Goal: Task Accomplishment & Management: Manage account settings

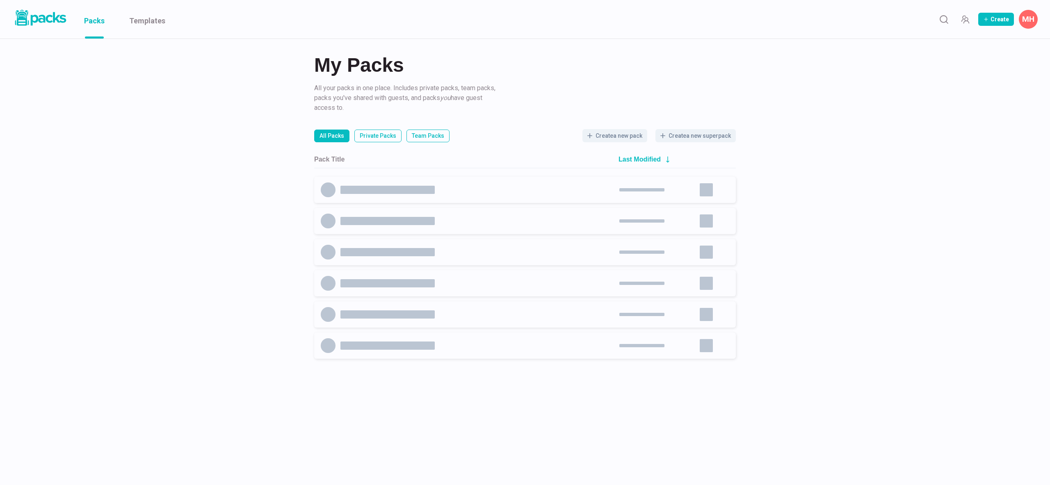
click at [1022, 21] on button "MH" at bounding box center [1028, 19] width 19 height 19
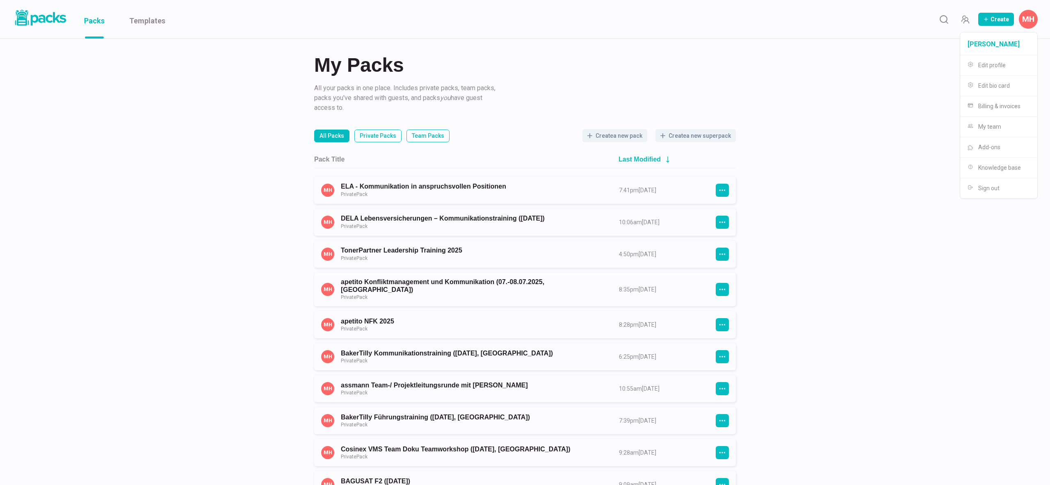
click at [629, 135] on button "Create a new pack" at bounding box center [615, 135] width 65 height 13
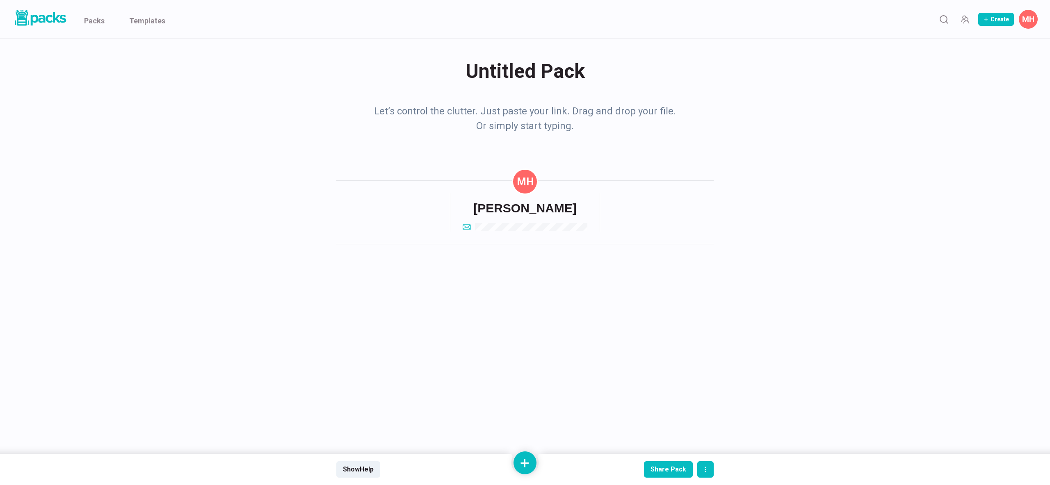
click at [505, 69] on div "Untitled Pack Untitled Pack" at bounding box center [524, 71] width 377 height 32
click at [505, 69] on textarea "Untitled Pack" at bounding box center [527, 71] width 374 height 33
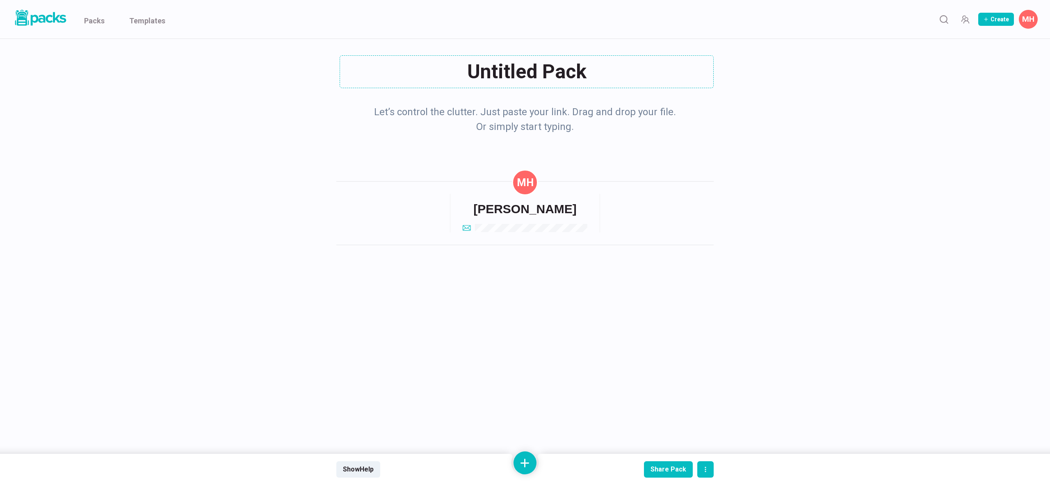
click at [505, 69] on textarea "Untitled Pack" at bounding box center [527, 71] width 374 height 33
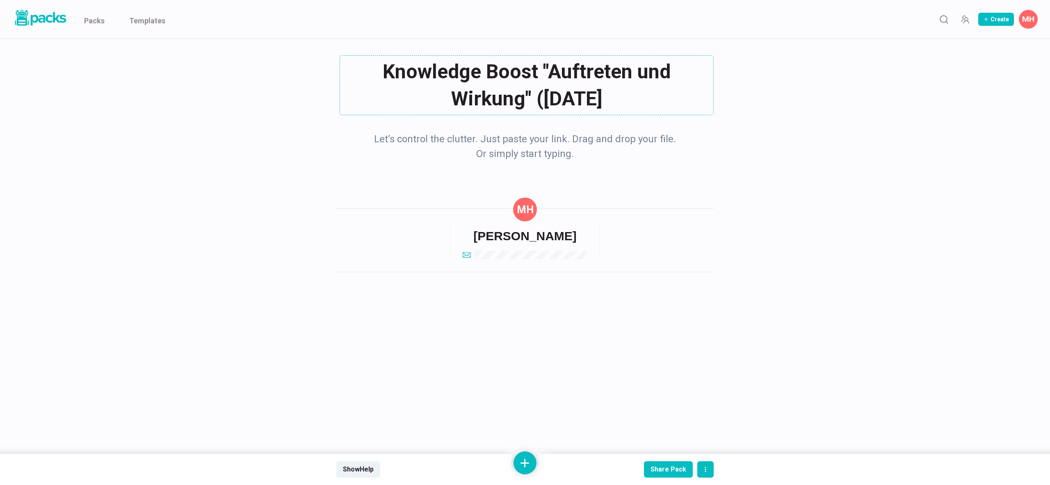
type textarea "Knowledge Boost "Auftreten und Wirkung" ([DATE])"
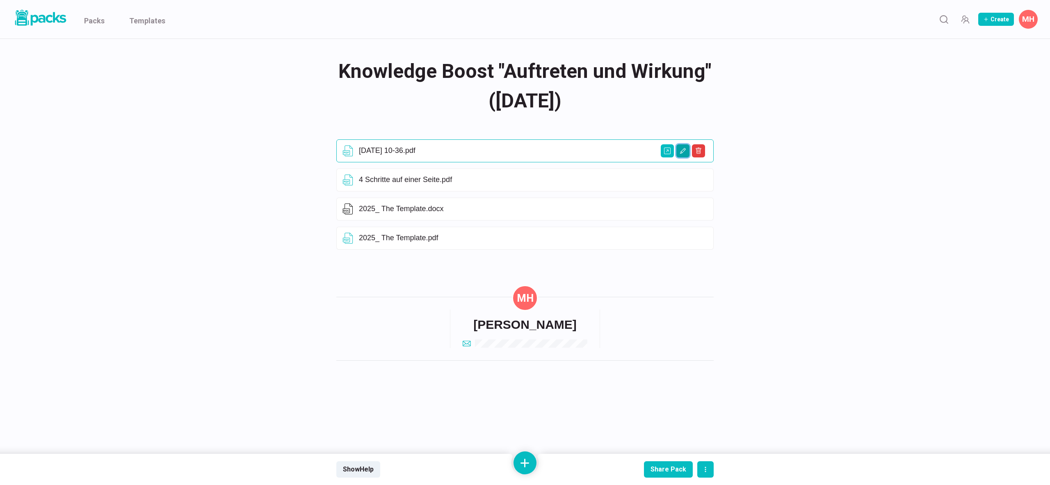
click at [679, 155] on button "Edit asset" at bounding box center [683, 150] width 13 height 13
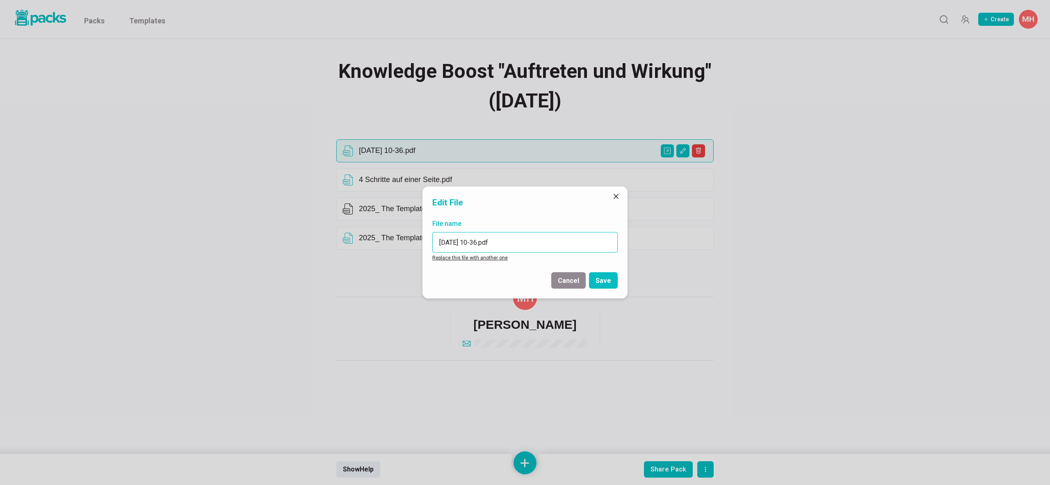
click at [485, 240] on input "2025-08-26 10-36.pdf" at bounding box center [524, 242] width 185 height 21
drag, startPoint x: 485, startPoint y: 240, endPoint x: 440, endPoint y: 232, distance: 45.3
click at [440, 232] on input "2025-08-26 10-36.pdf" at bounding box center [524, 242] width 185 height 21
type input "Fotos Flipcharts.pdf"
click at [598, 282] on button "Save" at bounding box center [603, 280] width 29 height 16
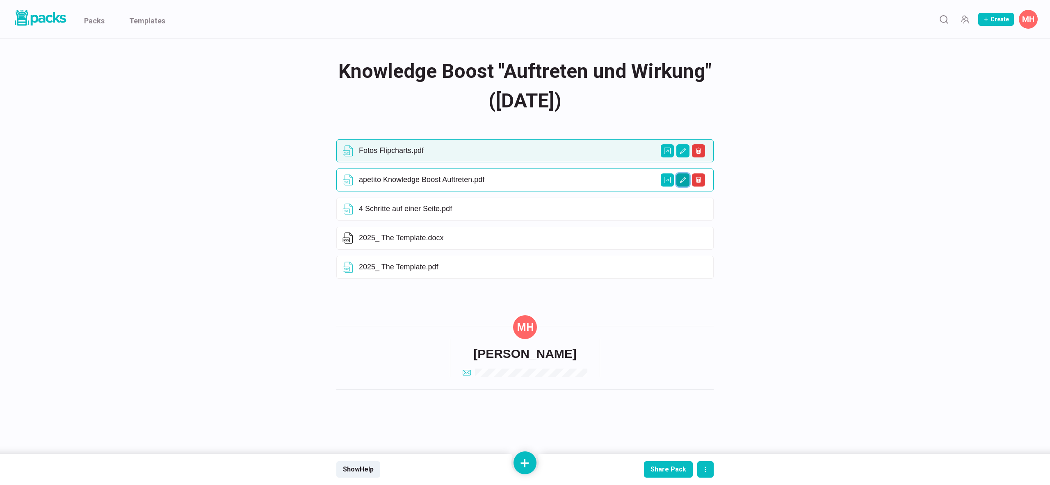
click at [684, 183] on icon "Edit asset" at bounding box center [683, 180] width 7 height 7
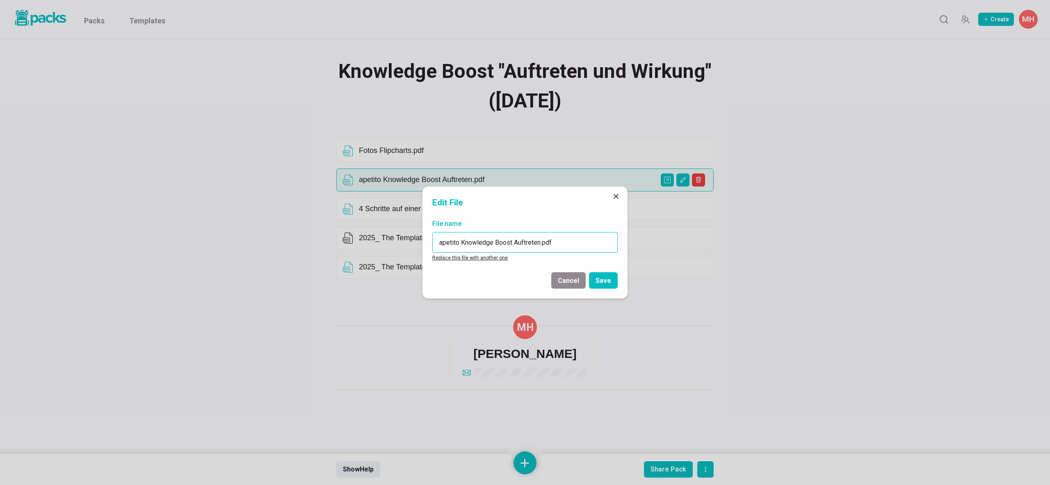
click at [533, 243] on input "apetito Knowledge Boost Auftreten.pdf" at bounding box center [524, 242] width 185 height 21
type input "apetito Knowledge Boost Slides.pdf"
click at [607, 281] on button "Save" at bounding box center [603, 280] width 29 height 16
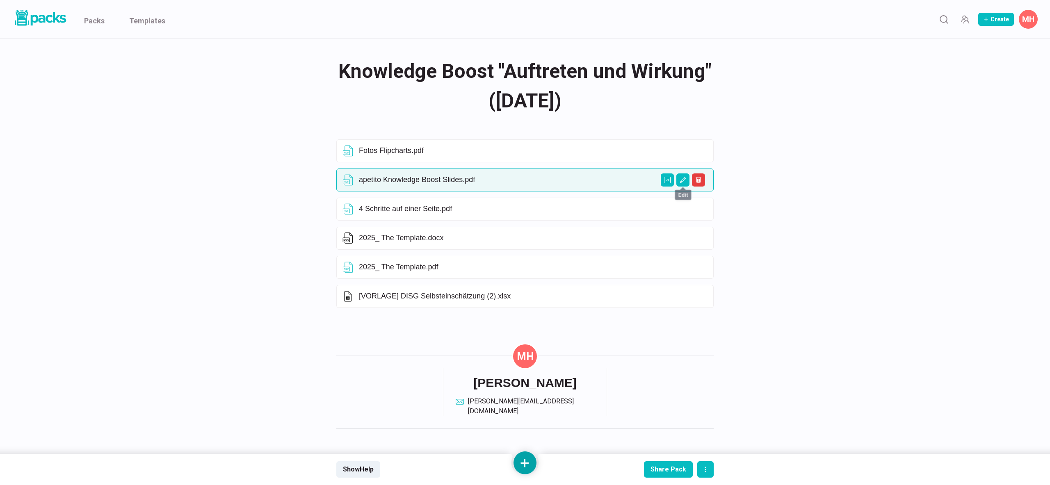
click at [529, 460] on button at bounding box center [525, 463] width 23 height 23
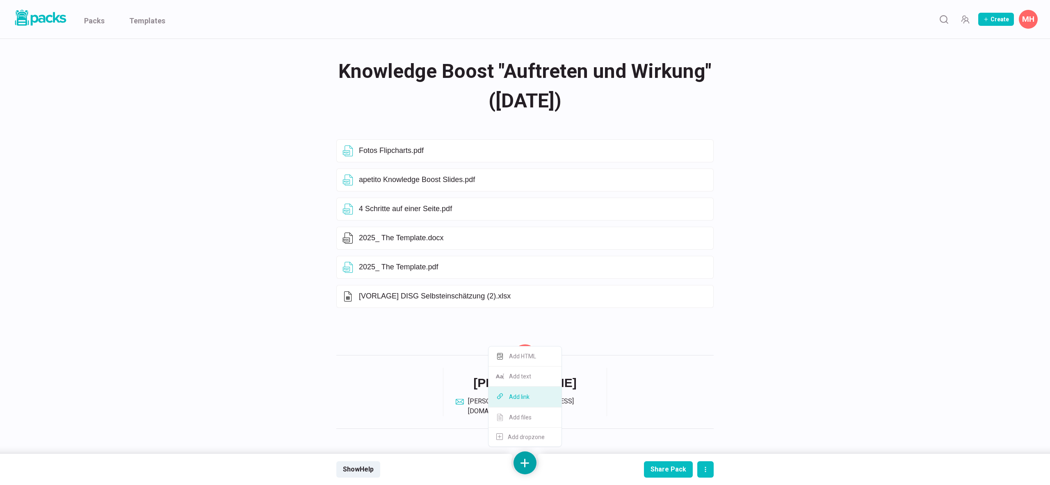
click at [526, 396] on button "Add link" at bounding box center [525, 397] width 73 height 21
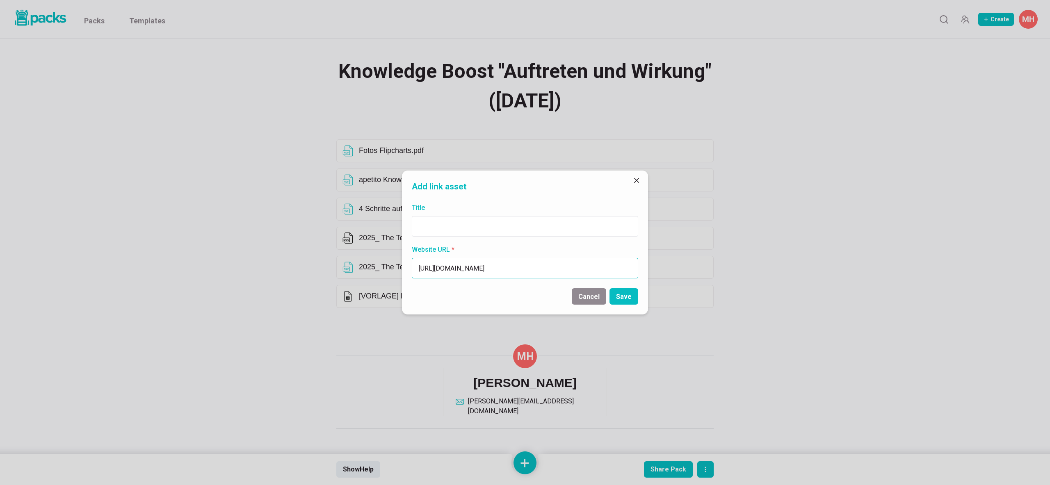
scroll to position [0, 132]
type input "https://www.loom.com/share/a68d157567cb401a87167c392ed7d6d5?sid=4d5083cc-cdc9-4…"
click at [465, 224] on input "Title" at bounding box center [525, 226] width 226 height 21
type input "Erklär-Video mit LOOM - DISG Selbsteinschätzung"
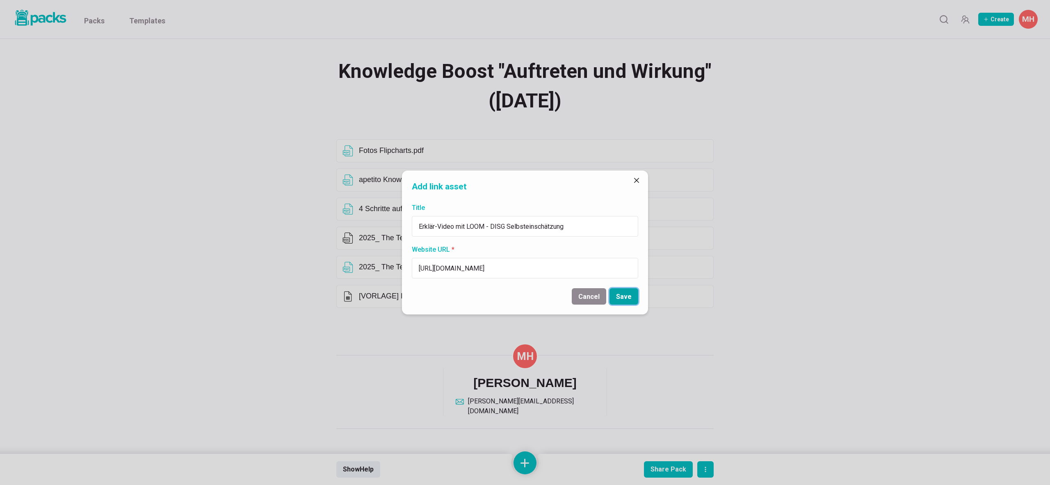
click at [633, 297] on button "Save" at bounding box center [624, 296] width 29 height 16
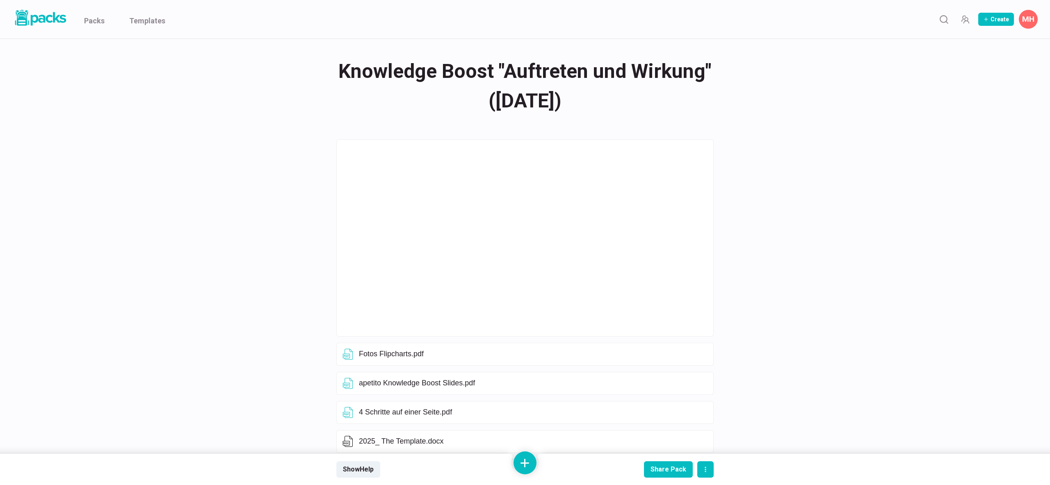
click at [183, 191] on div "Knowledge Boost "Auftreten und Wirkung" (25.08.2025) Knowledge Boost "Auftreten…" at bounding box center [525, 349] width 1050 height 698
click at [663, 465] on button "Share Pack" at bounding box center [668, 470] width 49 height 16
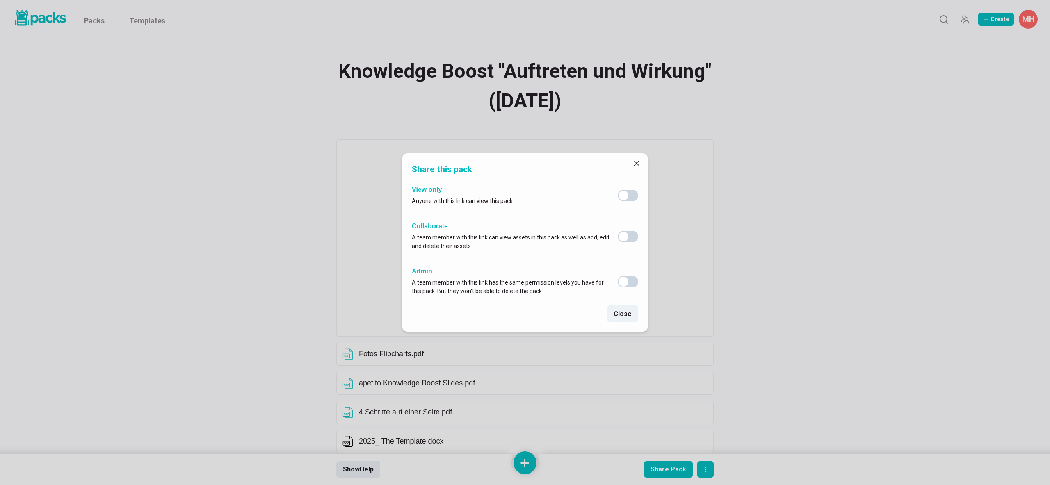
click at [627, 194] on span at bounding box center [624, 196] width 10 height 10
click at [618, 190] on input "checkbox" at bounding box center [617, 190] width 0 height 0
checkbox input "true"
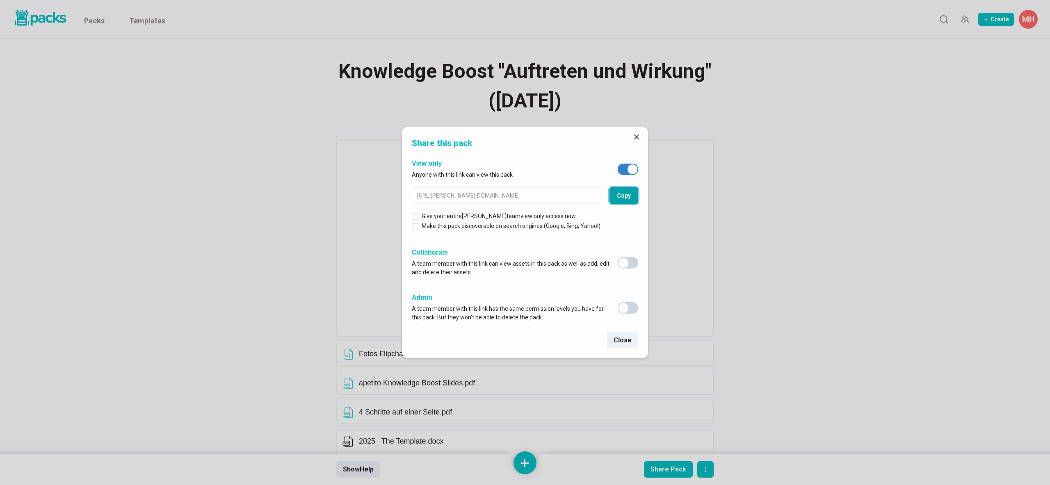
click at [621, 196] on button "Copy" at bounding box center [624, 196] width 29 height 16
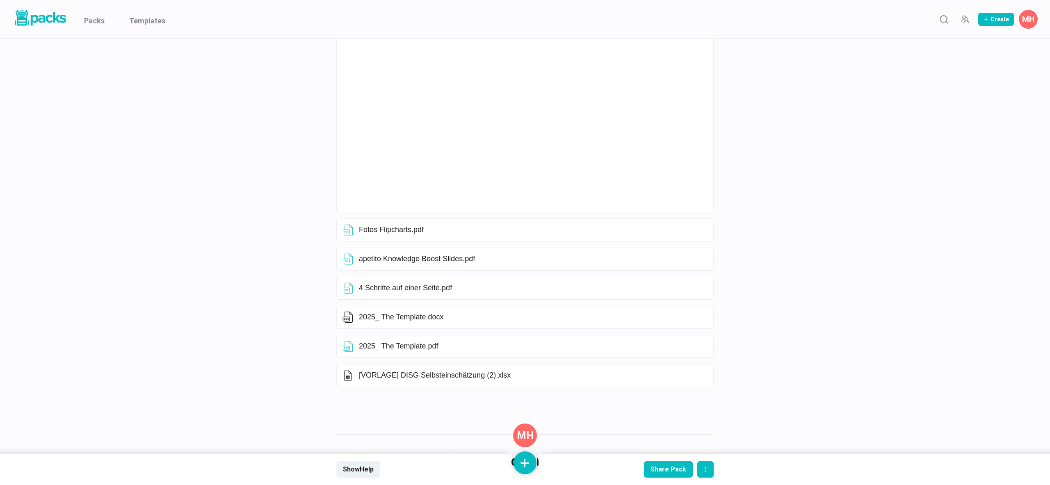
scroll to position [125, 0]
click at [678, 376] on button "Edit asset" at bounding box center [683, 374] width 13 height 13
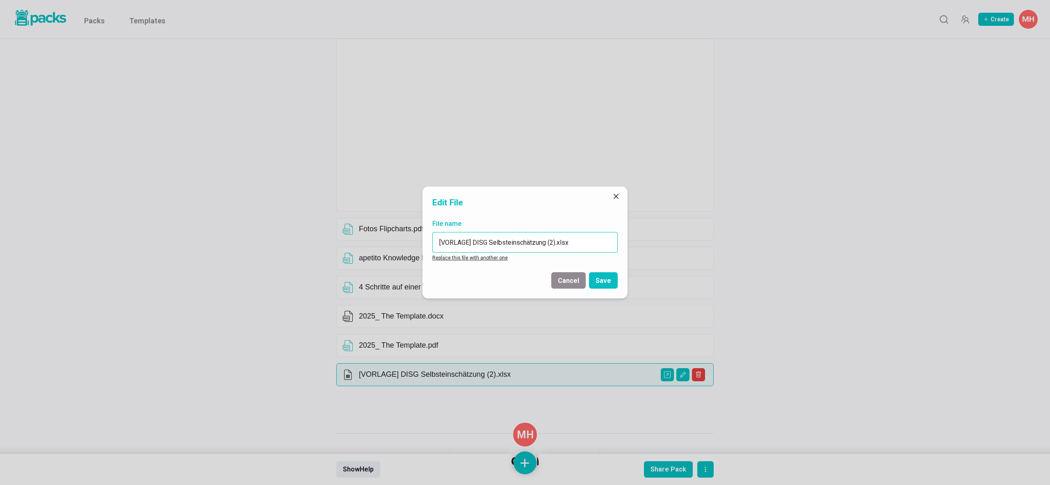
click at [474, 243] on input "[VORLAGE] DISG Selbsteinschätzung (2).xlsx" at bounding box center [524, 242] width 185 height 21
click at [536, 244] on input "Excel DISG Selbsteinschätzung (2).xlsx" at bounding box center [524, 242] width 185 height 21
type input "Excel DISG Selbsteinschätzung (im Video erklärt).xlsx"
click at [604, 278] on button "Save" at bounding box center [603, 280] width 29 height 16
